Goal: Information Seeking & Learning: Learn about a topic

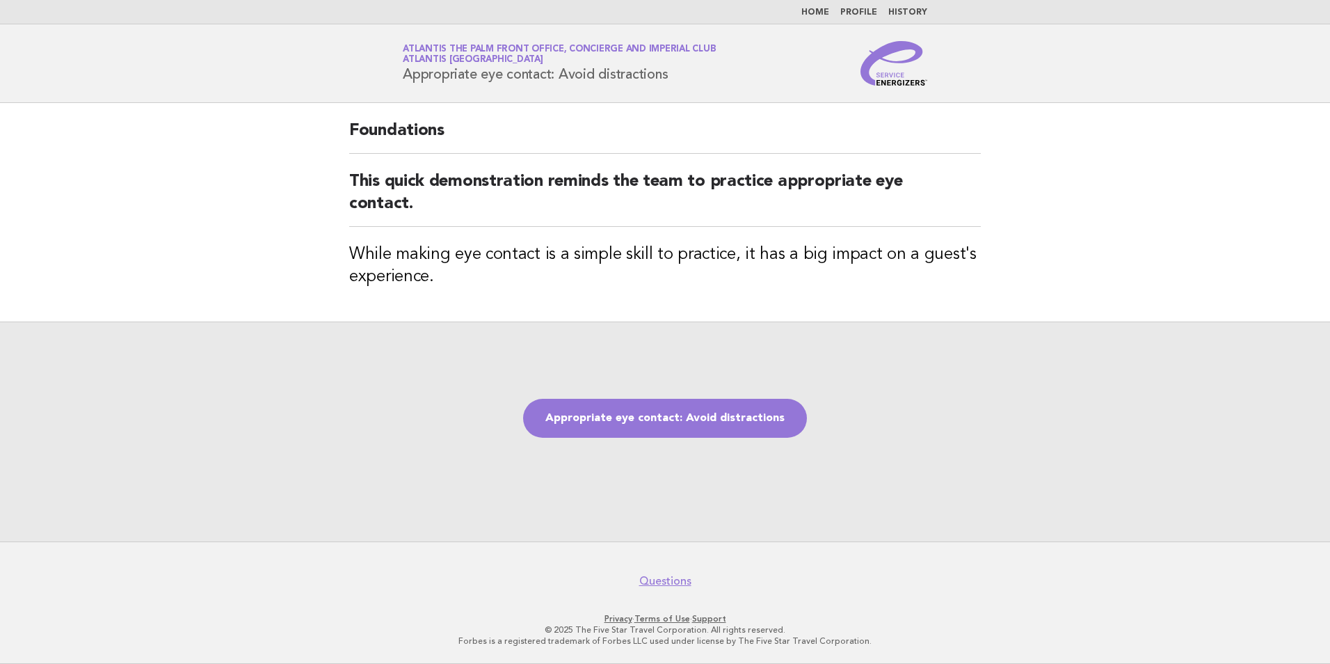
click at [418, 209] on h2 "This quick demonstration reminds the team to practice appropriate eye contact." at bounding box center [665, 198] width 632 height 56
drag, startPoint x: 681, startPoint y: 78, endPoint x: 392, endPoint y: 79, distance: 288.8
click at [392, 79] on div "Service Energizers Atlantis The Palm Front Office, Concierge and Imperial Club …" at bounding box center [665, 63] width 564 height 45
copy h1 "Appropriate eye contact: Avoid distractions"
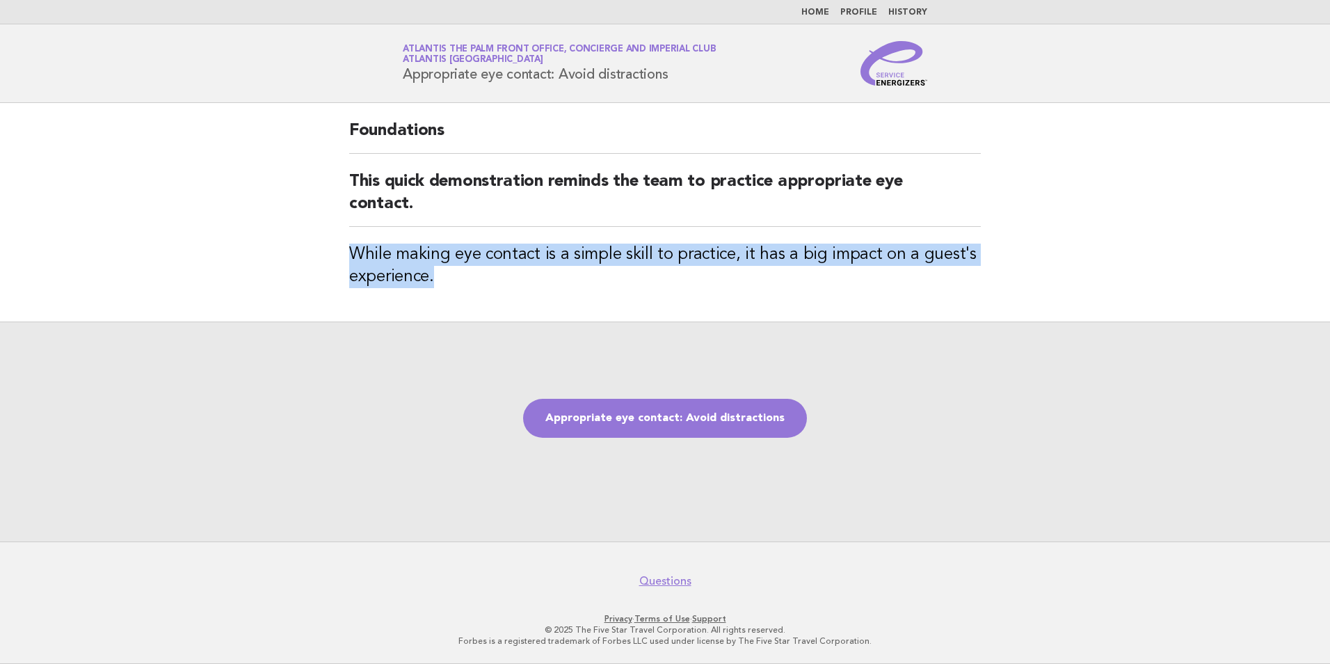
drag, startPoint x: 432, startPoint y: 278, endPoint x: 349, endPoint y: 249, distance: 87.6
click at [349, 249] on h3 "While making eye contact is a simple skill to practice, it has a big impact on …" at bounding box center [665, 266] width 632 height 45
copy h3 "While making eye contact is a simple skill to practice, it has a big impact on …"
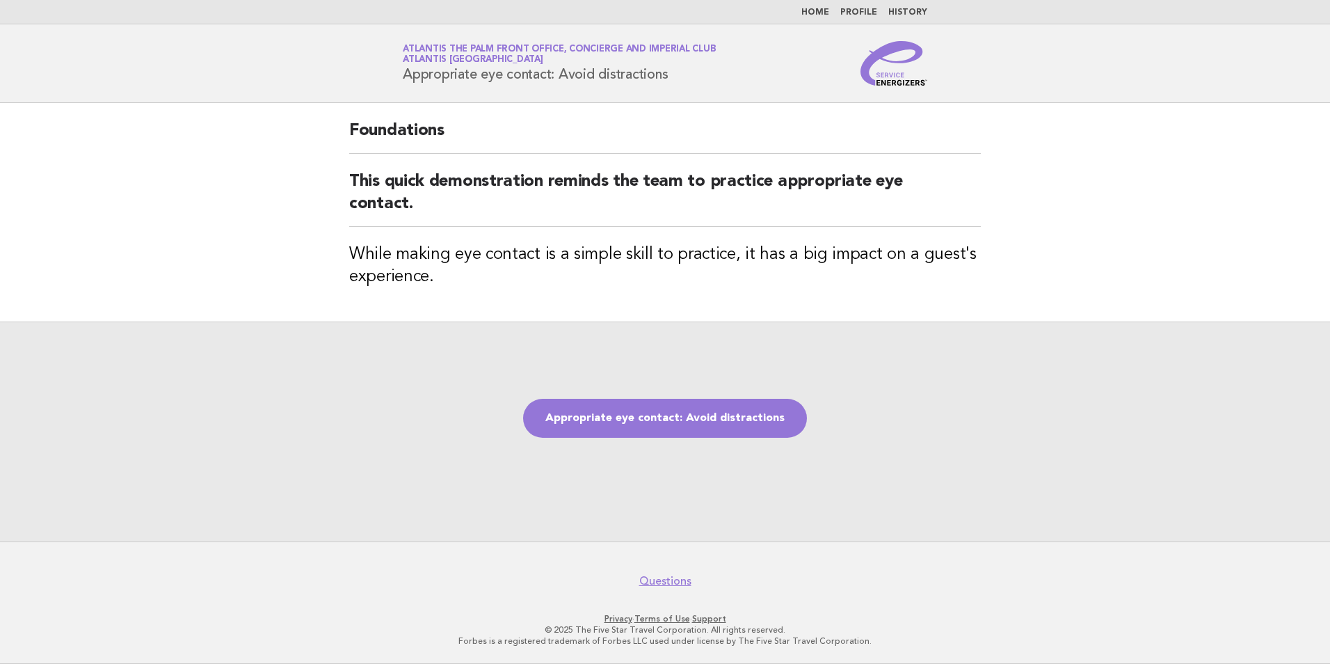
click at [598, 332] on div "Appropriate eye contact: Avoid distractions" at bounding box center [665, 431] width 1330 height 220
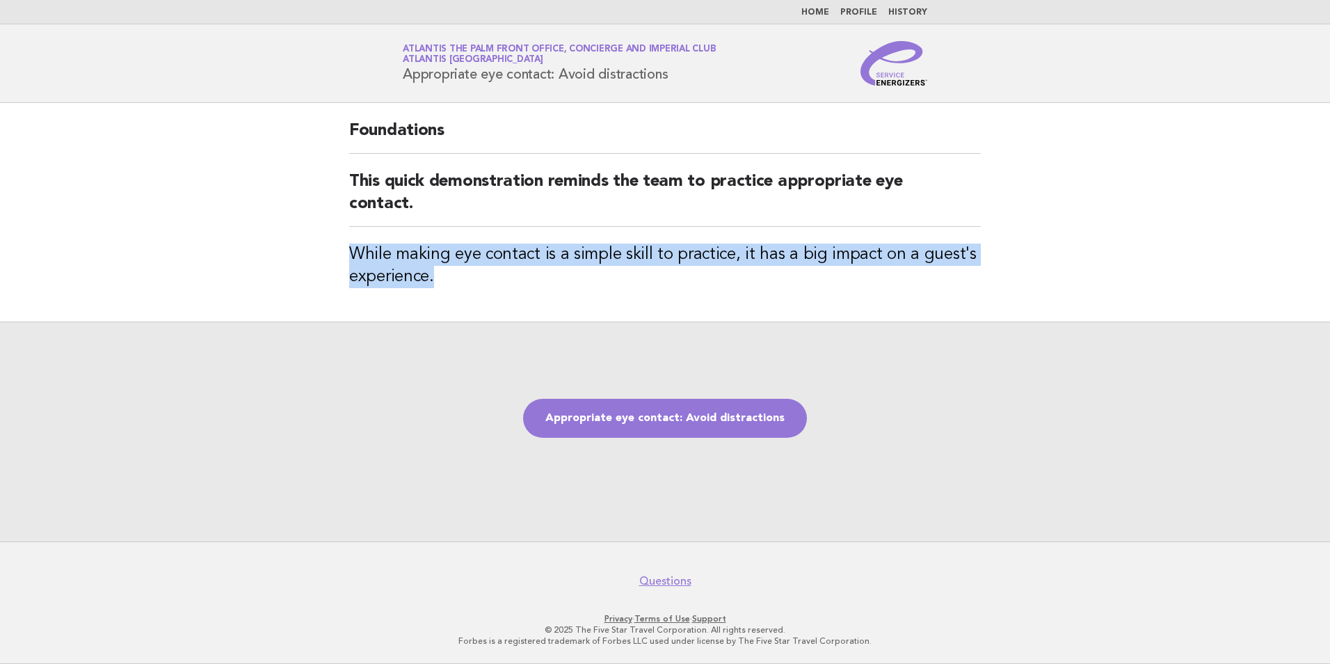
drag, startPoint x: 452, startPoint y: 279, endPoint x: 345, endPoint y: 247, distance: 111.2
click at [345, 247] on div "Foundations This quick demonstration reminds the team to practice appropriate e…" at bounding box center [665, 212] width 665 height 218
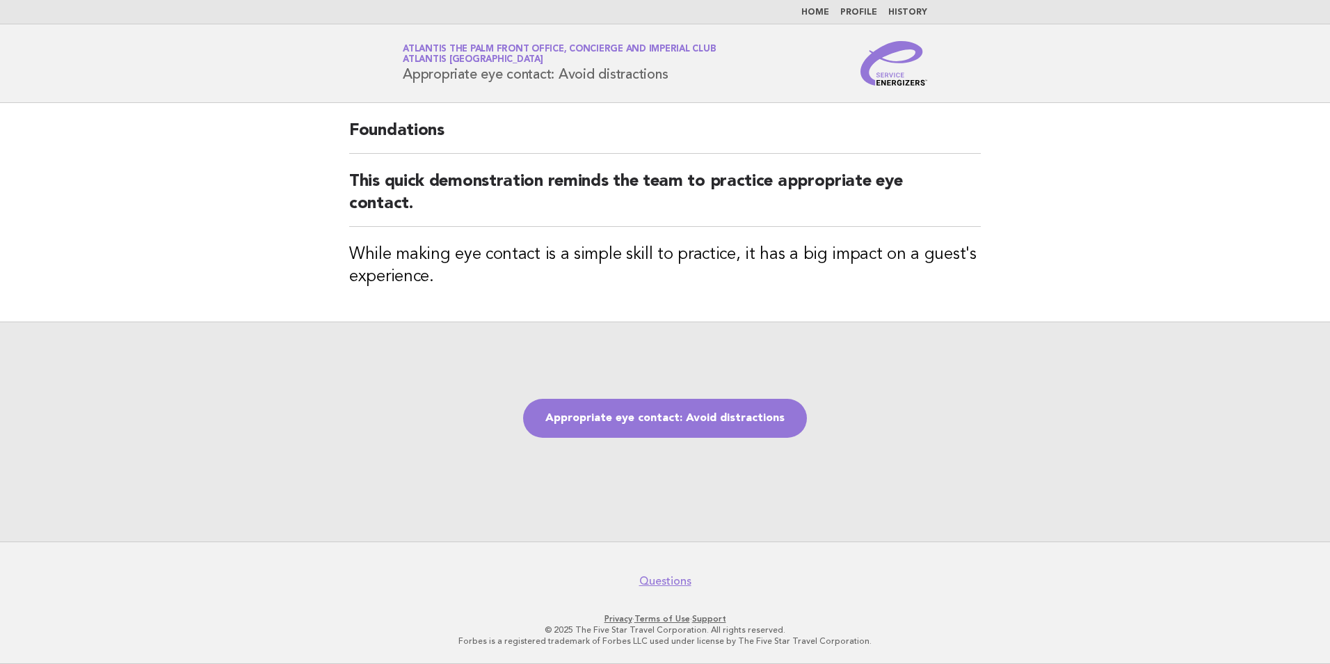
drag, startPoint x: 345, startPoint y: 247, endPoint x: 539, endPoint y: 285, distance: 197.2
click at [538, 331] on div "Appropriate eye contact: Avoid distractions" at bounding box center [665, 431] width 1330 height 220
click at [463, 303] on div "Foundations This quick demonstration reminds the team to practice appropriate e…" at bounding box center [665, 212] width 665 height 218
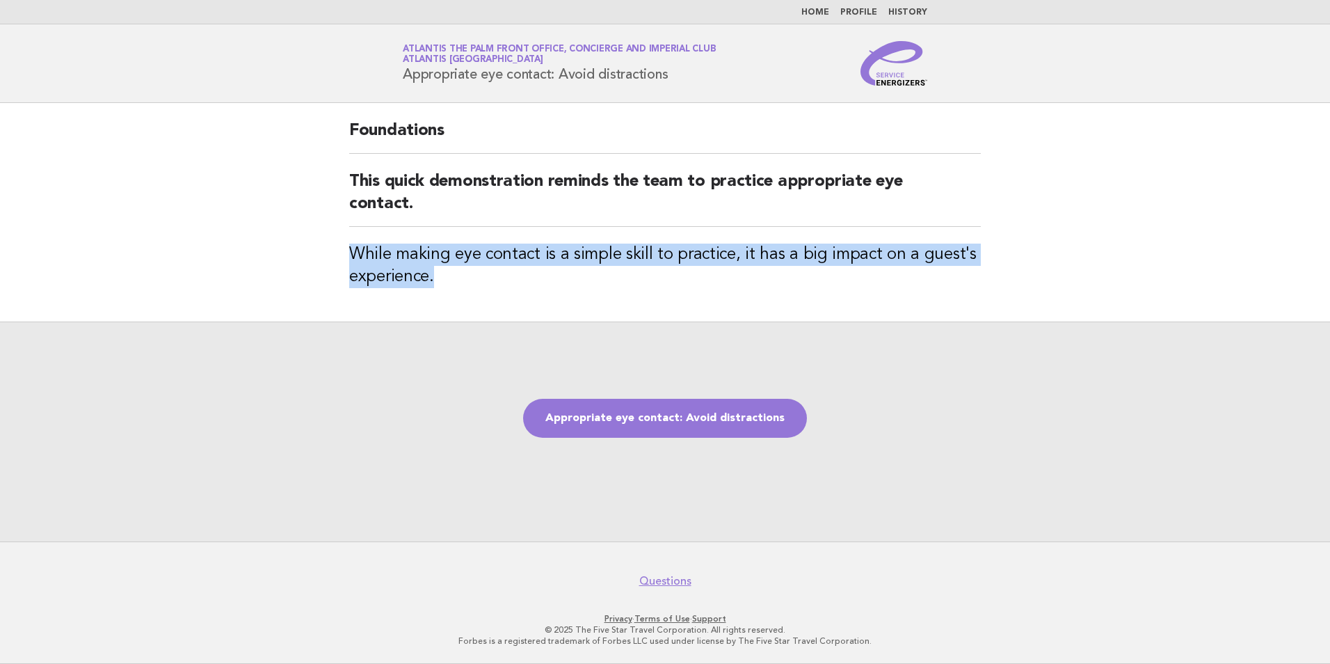
drag, startPoint x: 445, startPoint y: 285, endPoint x: 342, endPoint y: 259, distance: 106.3
click at [342, 259] on div "Foundations This quick demonstration reminds the team to practice appropriate e…" at bounding box center [665, 212] width 665 height 218
copy h3 "While making eye contact is a simple skill to practice, it has a big impact on …"
